Goal: Information Seeking & Learning: Check status

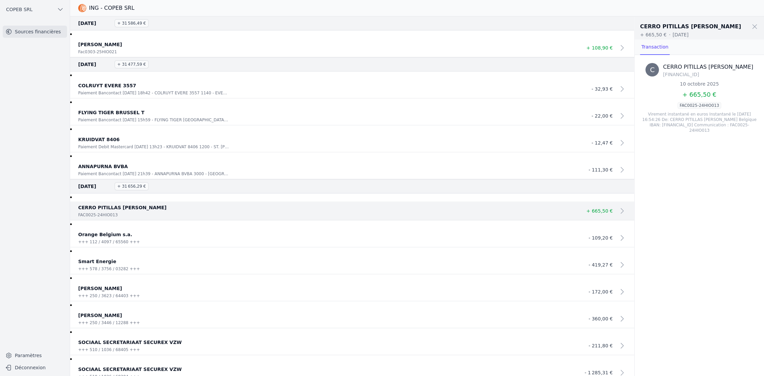
drag, startPoint x: 709, startPoint y: 212, endPoint x: 701, endPoint y: 201, distance: 12.7
click at [709, 212] on div "C [GEOGRAPHIC_DATA][PERSON_NAME] [FINANCIAL_ID] 10 octobre 2025 + 665,50 € FAC0…" at bounding box center [698, 215] width 129 height 321
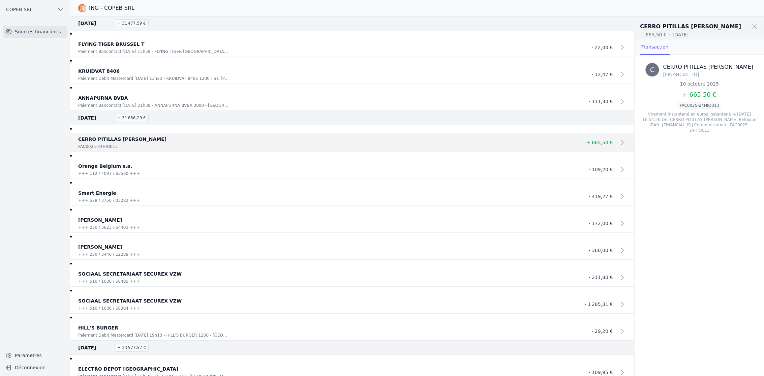
scroll to position [75, 0]
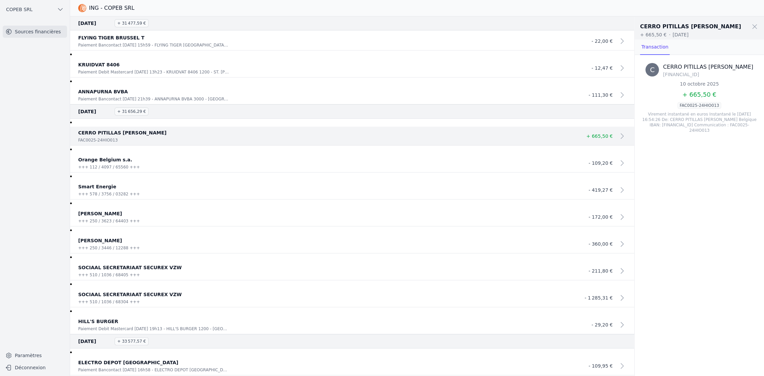
click at [423, 137] on div "FAC0025-24HIO013" at bounding box center [325, 140] width 494 height 7
click at [395, 164] on div "+++ 112 / 4097 / 65560 +++" at bounding box center [325, 167] width 494 height 7
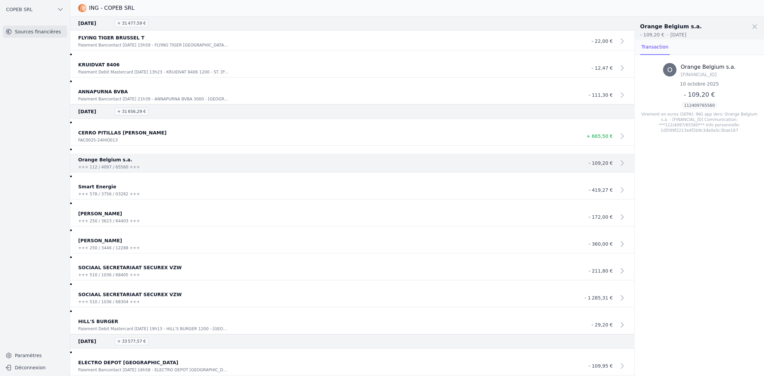
click at [234, 129] on p "CERRO PITILLAS [PERSON_NAME]" at bounding box center [325, 133] width 494 height 8
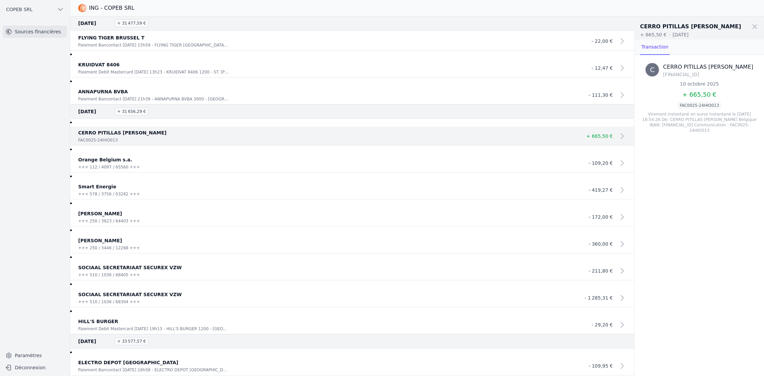
drag, startPoint x: 659, startPoint y: 232, endPoint x: 568, endPoint y: 205, distance: 95.0
click at [659, 231] on div "C [GEOGRAPHIC_DATA][PERSON_NAME] [FINANCIAL_ID] 10 octobre 2025 + 665,50 € FAC0…" at bounding box center [698, 215] width 129 height 321
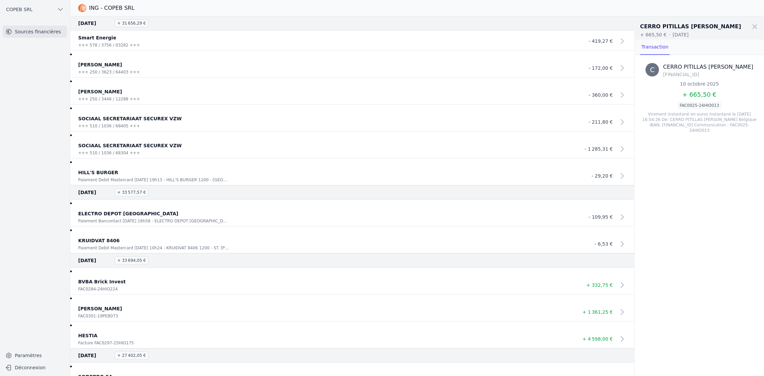
scroll to position [224, 0]
click at [549, 275] on link "BVBA Brick Invest FAC0284-24HIO224 + 332,75 €" at bounding box center [352, 284] width 564 height 19
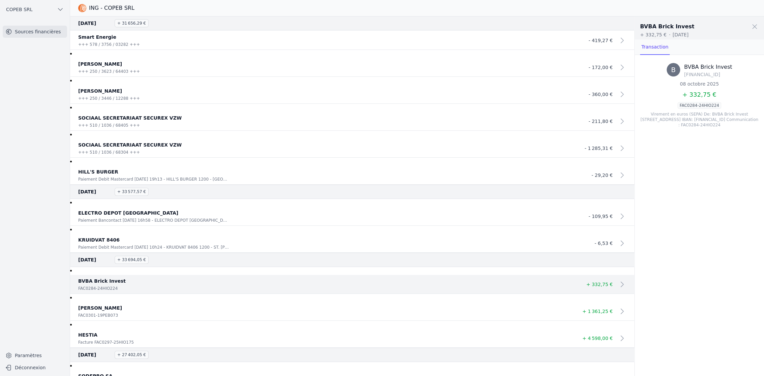
click at [582, 309] on span "+ 1 361,25 €" at bounding box center [597, 311] width 30 height 5
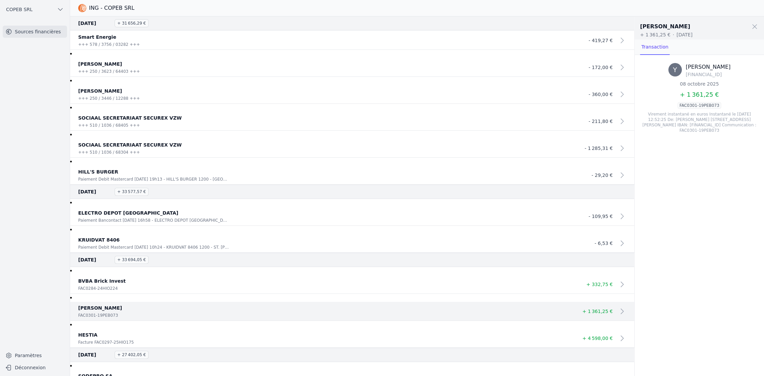
click at [689, 234] on div "Y [PERSON_NAME] [FINANCIAL_ID] 08 octobre 2025 + 1 361,25 € FAC0301-19PEB073 Vi…" at bounding box center [698, 215] width 129 height 321
click at [522, 331] on p "HESTIA" at bounding box center [325, 335] width 494 height 8
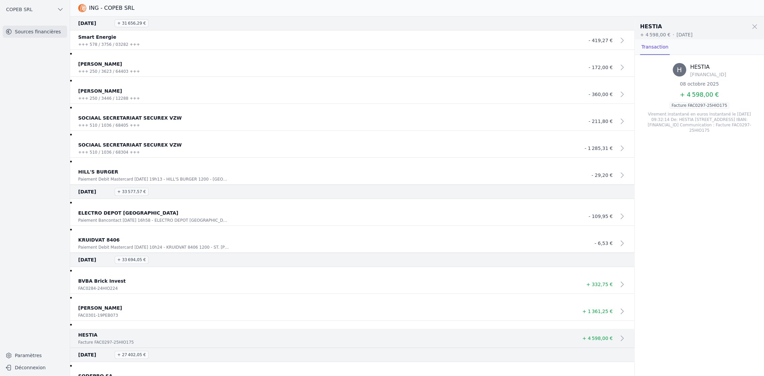
click at [638, 228] on div "H HESTIA [FINANCIAL_ID] 08 octobre 2025 + 4 598,00 € Facture FAC0297-25HIO175 V…" at bounding box center [698, 215] width 129 height 321
click at [392, 348] on p "SODEPRO SA" at bounding box center [325, 376] width 494 height 8
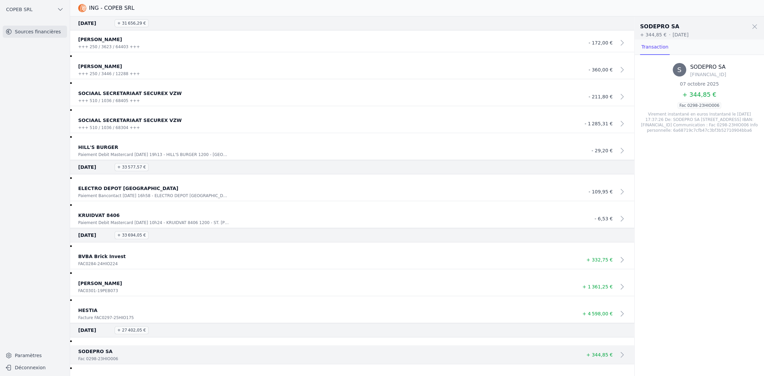
scroll to position [262, 0]
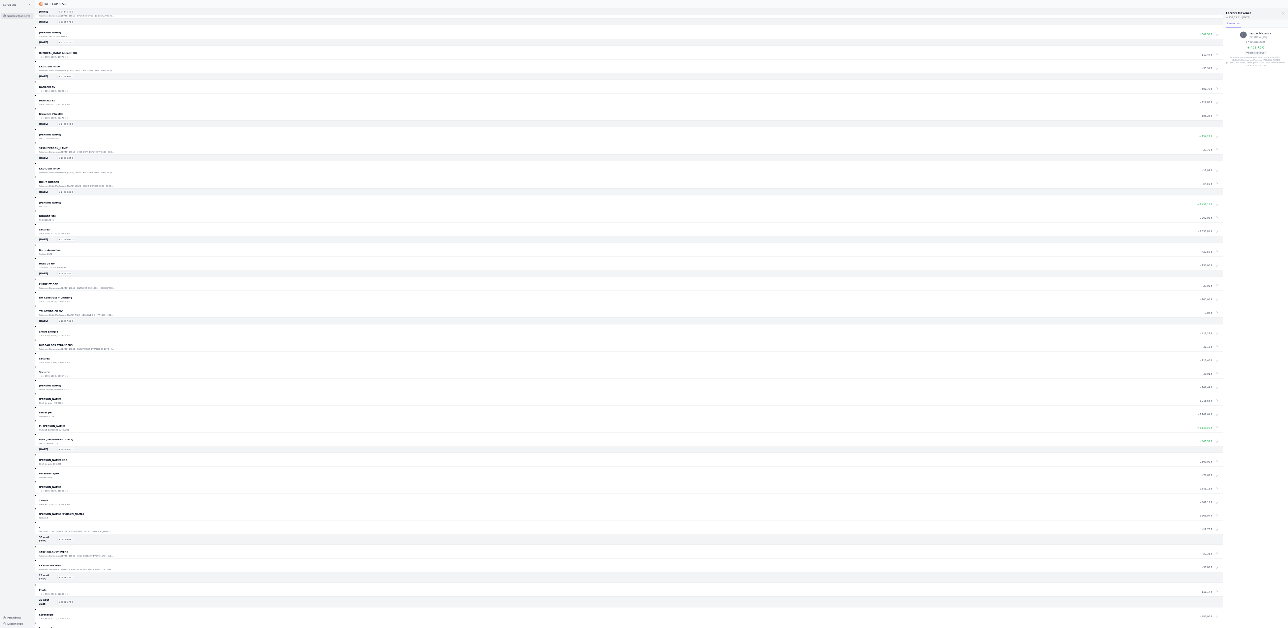
scroll to position [2545, 0]
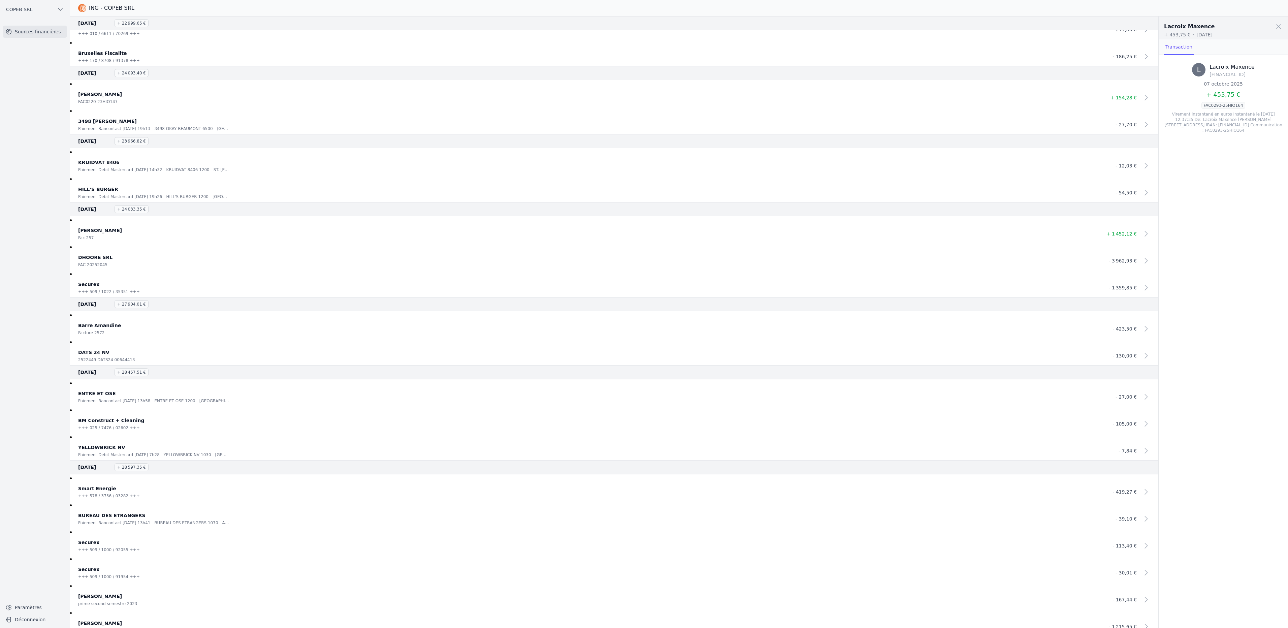
scroll to position [3017, 0]
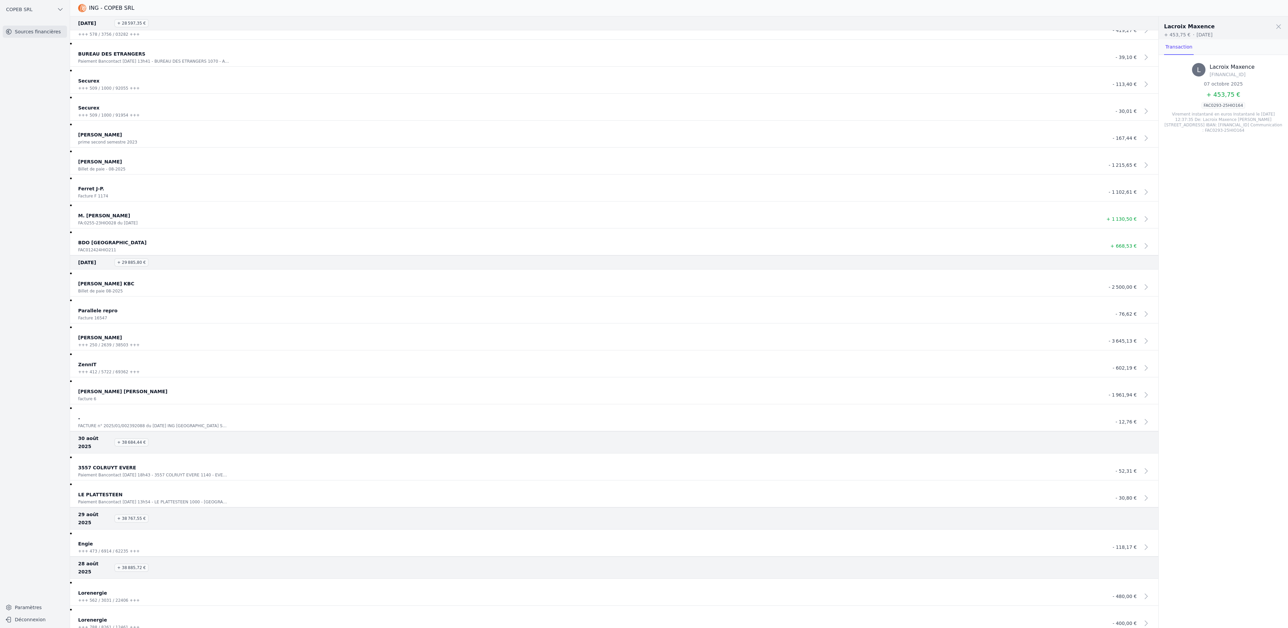
click at [276, 348] on div "+++ 562 / 3031 / 22406 +++" at bounding box center [587, 600] width 1018 height 7
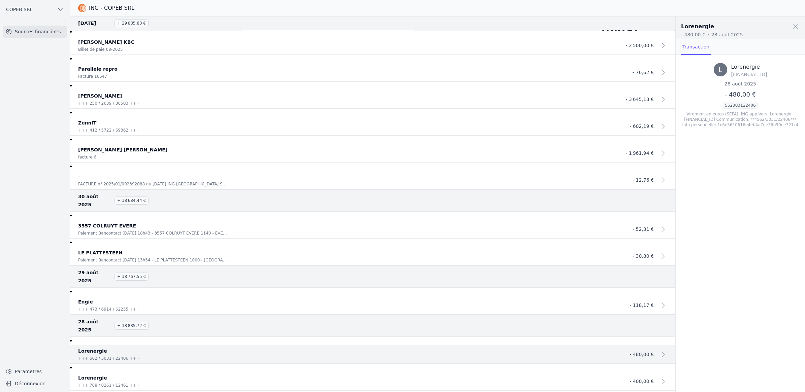
scroll to position [3180, 0]
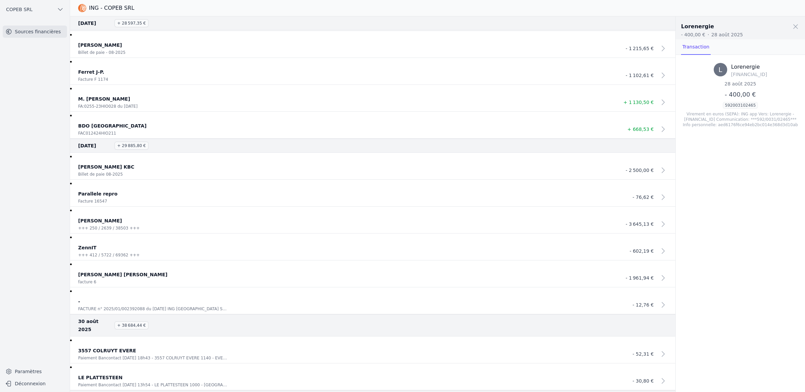
scroll to position [3096, 0]
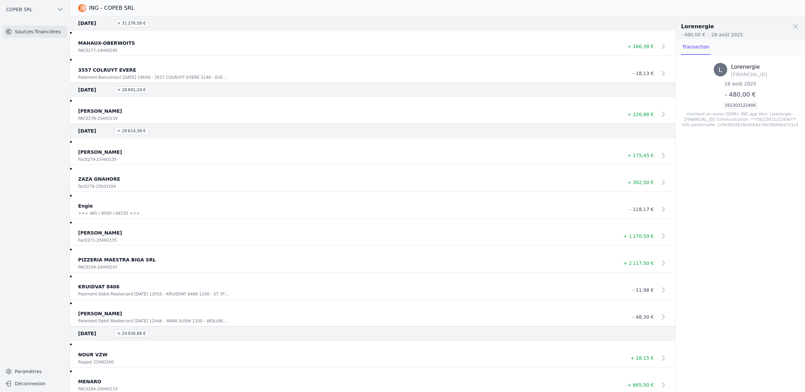
scroll to position [2043, 0]
